Goal: Communication & Community: Answer question/provide support

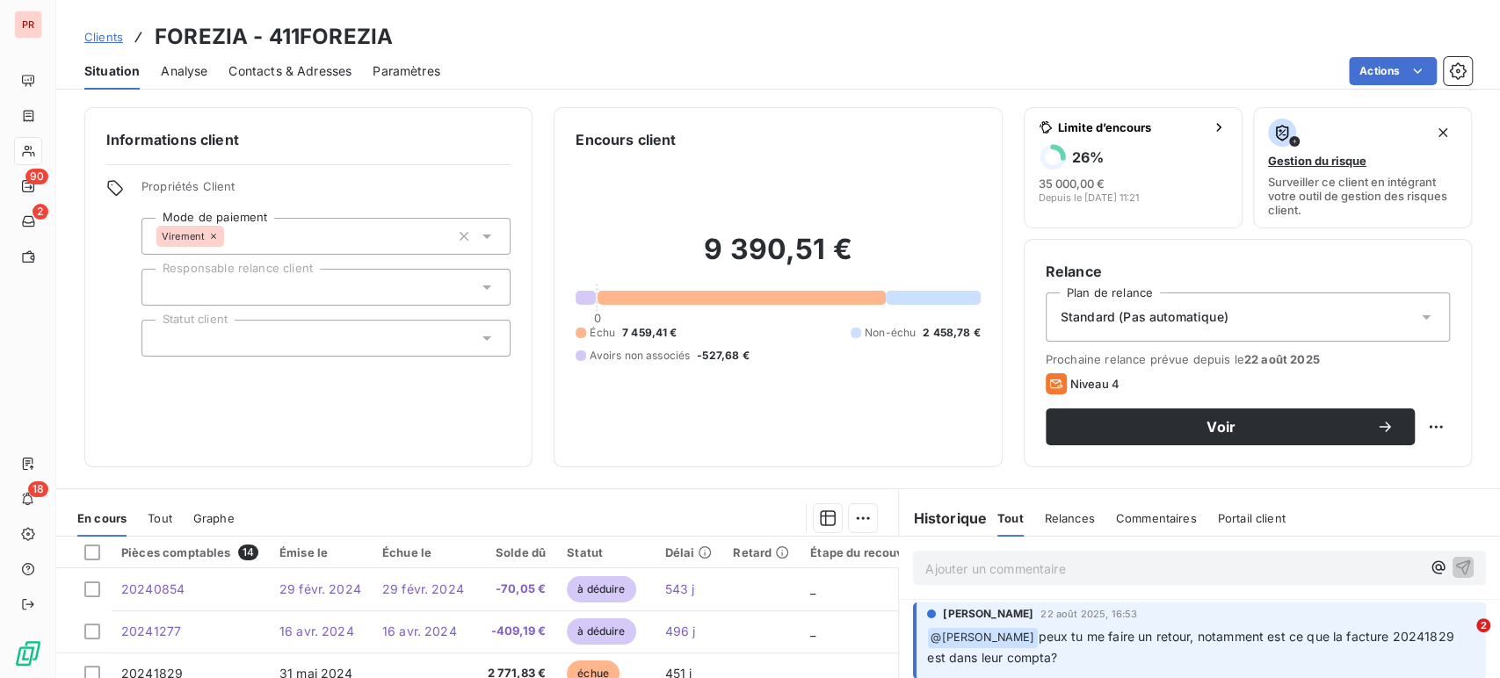
click at [1119, 566] on p "Ajouter un commentaire ﻿" at bounding box center [1173, 569] width 496 height 22
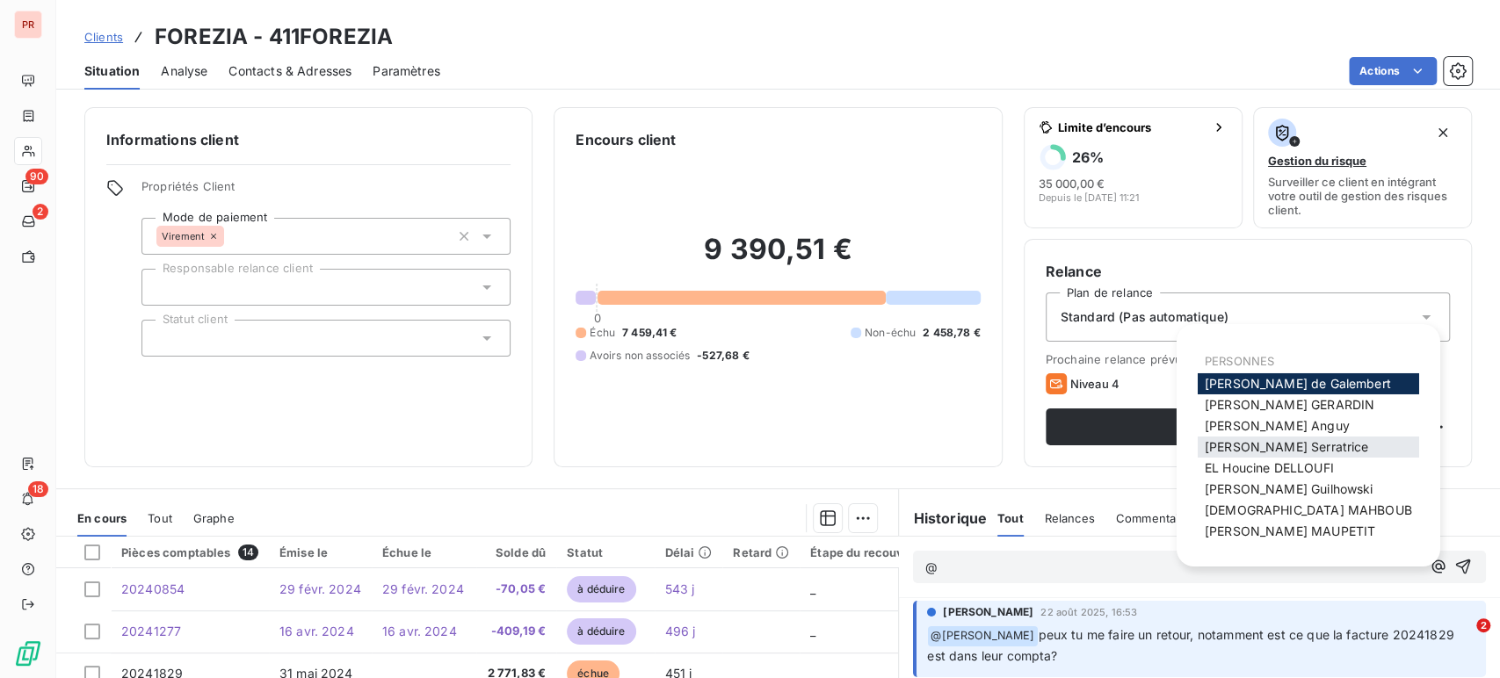
click at [1298, 441] on span "[PERSON_NAME]" at bounding box center [1287, 446] width 164 height 15
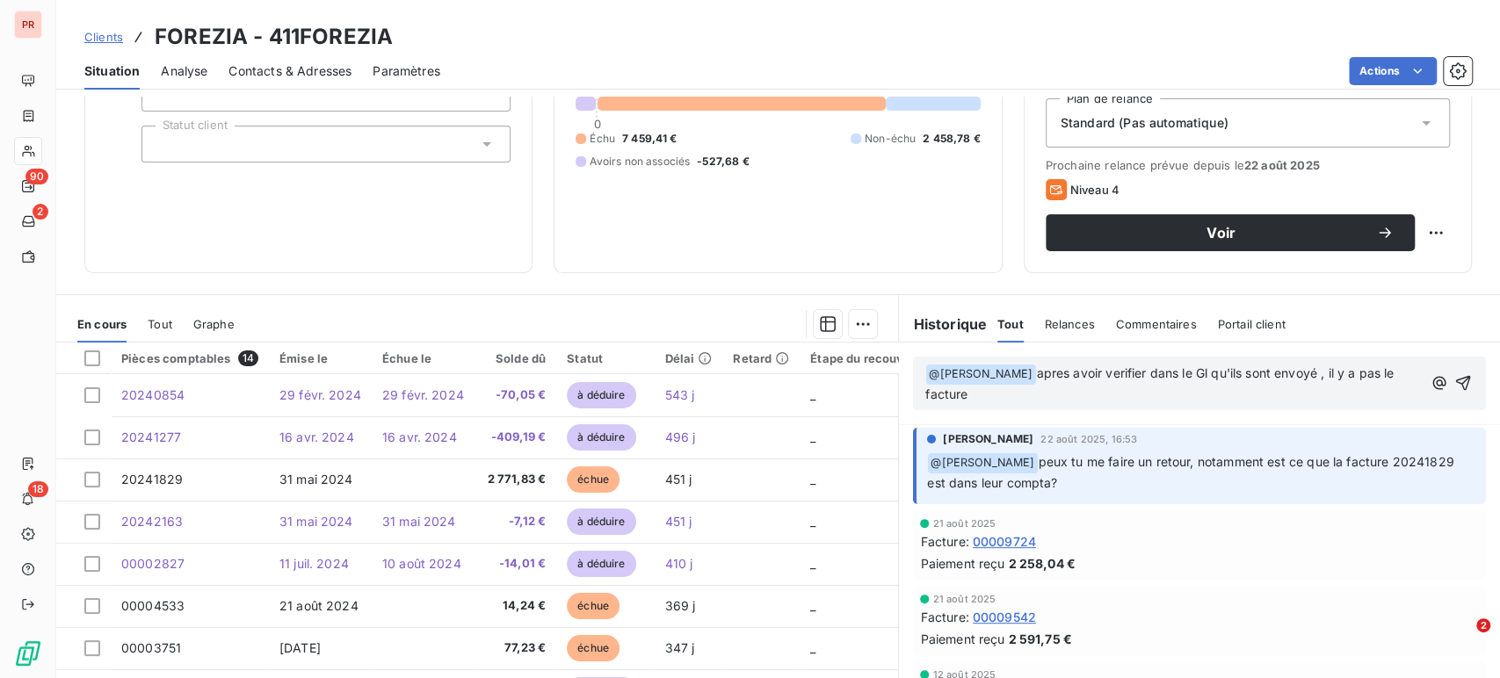
scroll to position [195, 0]
drag, startPoint x: 963, startPoint y: 479, endPoint x: 919, endPoint y: 478, distance: 43.9
click at [1038, 468] on span "peux tu me faire un retour, notamment est ce que la facture 20241829" at bounding box center [1246, 460] width 416 height 15
click at [1009, 475] on p "﻿ @ [PERSON_NAME] peux tu me faire un retour, notamment est ce que la facture 2…" at bounding box center [1201, 472] width 548 height 41
drag, startPoint x: 981, startPoint y: 475, endPoint x: 918, endPoint y: 483, distance: 62.9
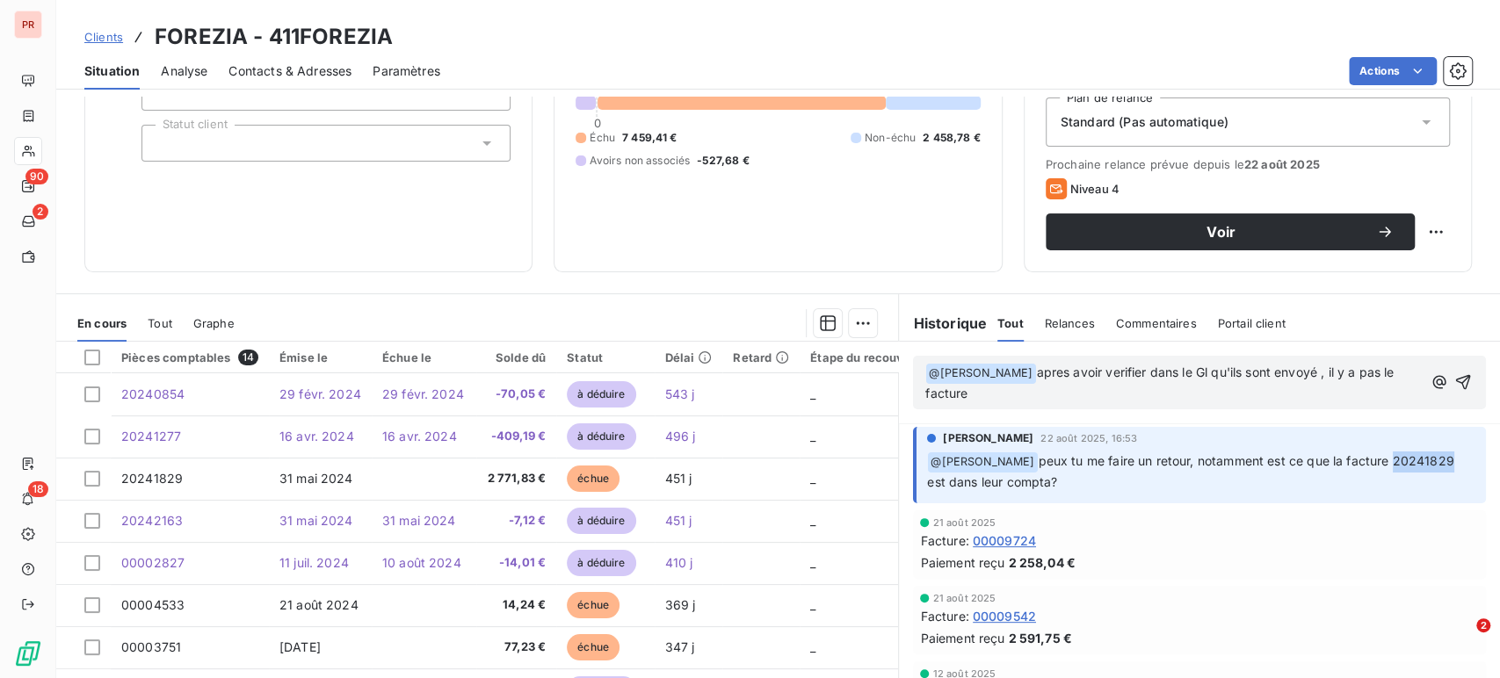
click at [927, 483] on p "﻿ @ [PERSON_NAME] peux tu me faire un retour, notamment est ce que la facture 2…" at bounding box center [1201, 472] width 548 height 41
copy span "20241829"
click at [964, 399] on p "﻿ @ [PERSON_NAME] ﻿ apres avoir verifier dans le Gl qu'ils sont envoyé , il y a…" at bounding box center [1173, 383] width 496 height 41
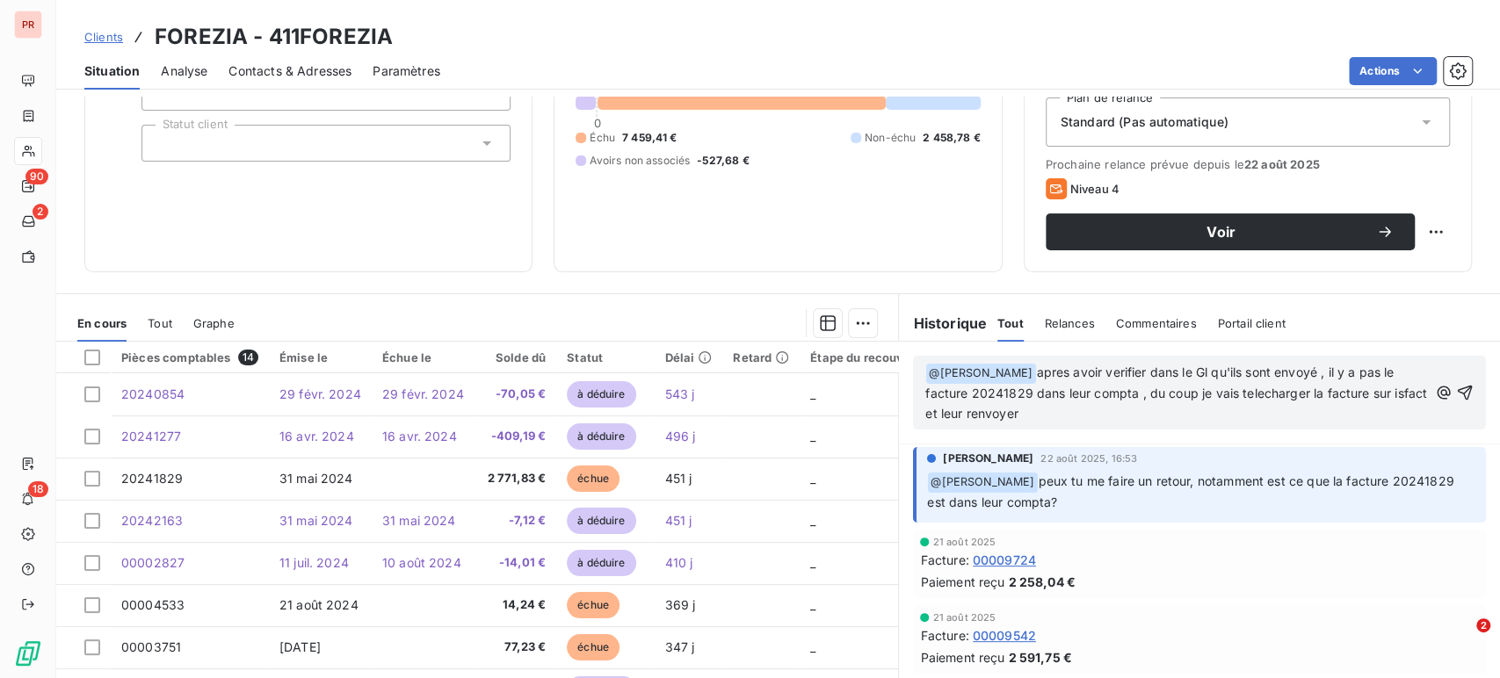
click at [1366, 392] on span "apres avoir verifier dans le Gl qu'ils sont envoyé , il y a pas le facture 2024…" at bounding box center [1177, 393] width 505 height 56
click at [1364, 395] on span "apres avoir verifier dans le Gl qu'ils sont envoyé , il y a pas le facture 2024…" at bounding box center [1177, 393] width 505 height 56
drag, startPoint x: 1195, startPoint y: 371, endPoint x: 1110, endPoint y: 404, distance: 91.5
click at [1110, 404] on p "﻿ @ [PERSON_NAME] ﻿ apres avoir vérifier dans le Gl qu'ils sont envoyé , il y a…" at bounding box center [1176, 394] width 503 height 62
drag, startPoint x: 1028, startPoint y: 378, endPoint x: 1150, endPoint y: 409, distance: 126.2
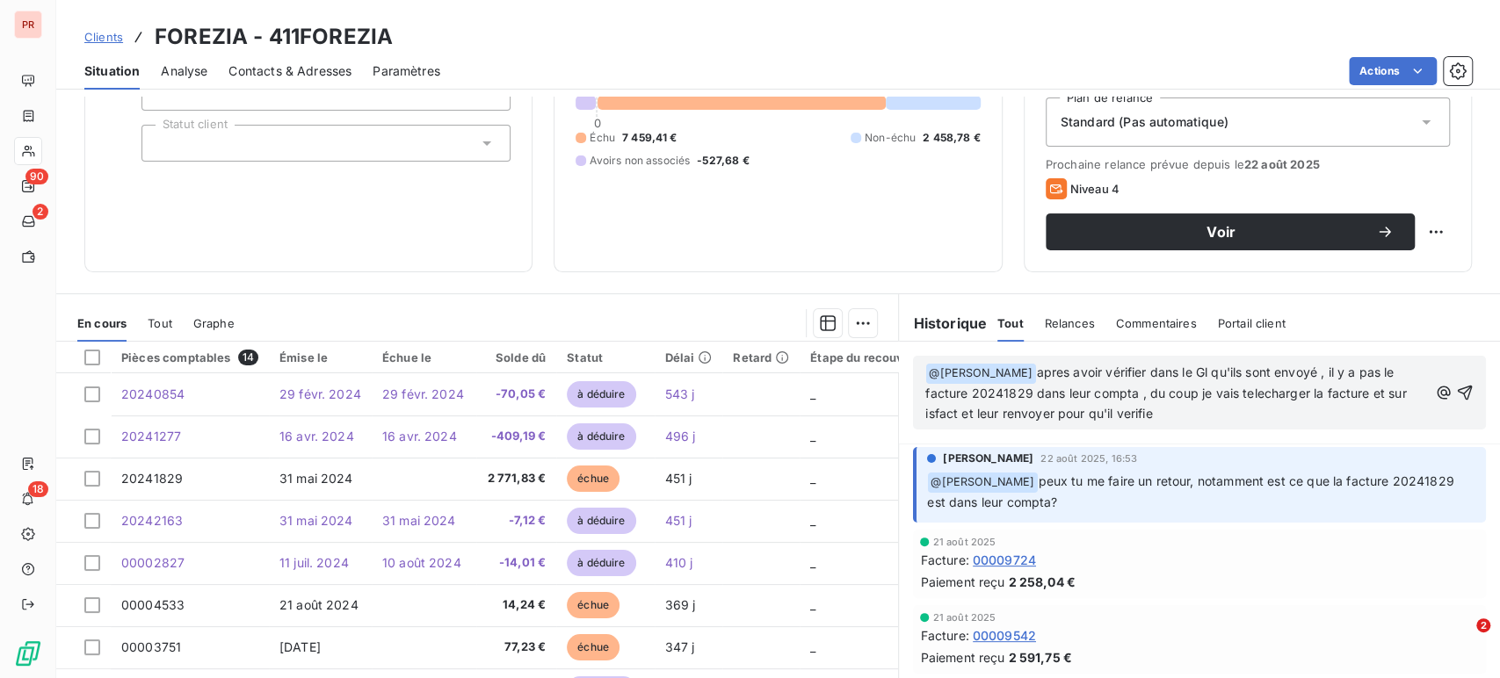
click at [1150, 409] on p "﻿ @ [PERSON_NAME] ﻿ apres avoir vérifier dans le Gl qu'ils sont envoyé , il y a…" at bounding box center [1176, 394] width 503 height 62
copy span "pres avoir vérifier dans le Gl qu'ils sont envoyé , il y a pas le facture 20241…"
click at [1174, 418] on p "﻿ @ [PERSON_NAME] ﻿ apres avoir vérifier dans le Gl qu'ils sont envoyé , il y a…" at bounding box center [1176, 394] width 503 height 62
drag, startPoint x: 1319, startPoint y: 372, endPoint x: 1324, endPoint y: 409, distance: 38.1
click at [1324, 409] on p "﻿ @ [PERSON_NAME] ﻿ apres avoir vérifier dans le Gl qu'ils sont envoyé , il y a…" at bounding box center [1176, 394] width 503 height 62
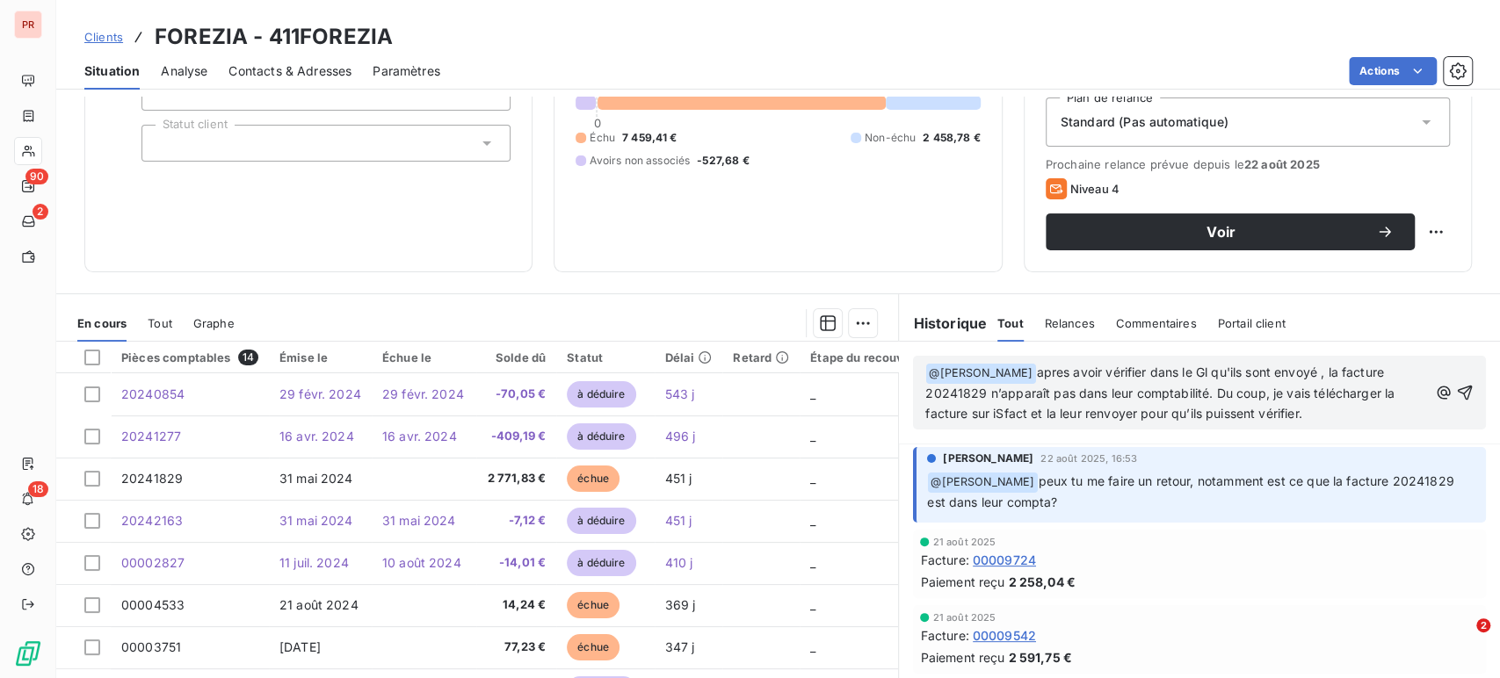
click at [1198, 385] on span "apres avoir vérifier dans le Gl qu'ils sont envoyé , la facture 20241829 n’appa…" at bounding box center [1161, 393] width 473 height 56
click at [999, 409] on span "apres avoir vérifier dans le Gl qu'ils sont envoyé , la facture 20241829 n’appa…" at bounding box center [1170, 393] width 490 height 56
click at [1026, 417] on span "apres avoir vérifier dans le Gl qu'ils sont envoyé , la facture 20241829 n’appa…" at bounding box center [1170, 393] width 490 height 56
drag, startPoint x: 1016, startPoint y: 411, endPoint x: 1034, endPoint y: 412, distance: 18.5
click at [1034, 412] on span "apres avoir vérifier dans le Gl qu'ils sont envoyé , la facture 20241829 n’appa…" at bounding box center [1170, 393] width 490 height 56
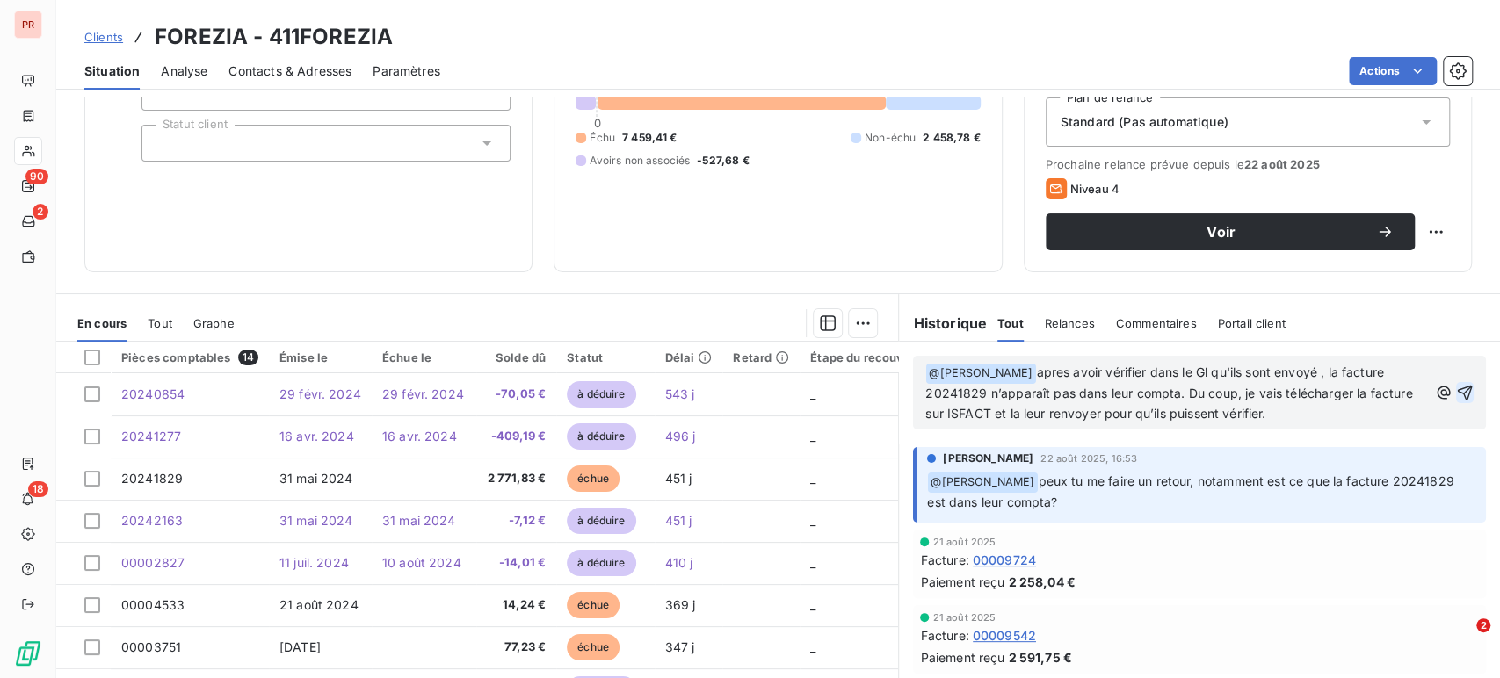
click at [1458, 392] on icon "button" at bounding box center [1465, 392] width 15 height 15
